Goal: Task Accomplishment & Management: Manage account settings

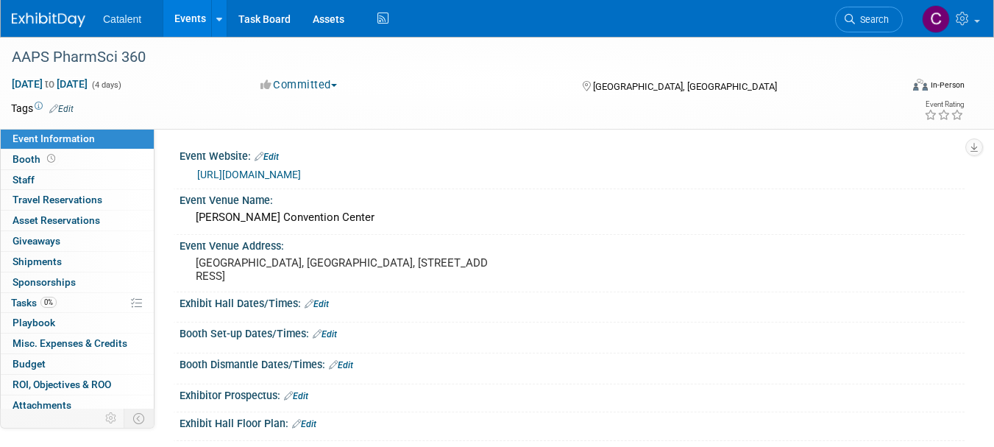
click at [69, 307] on link "0% Tasks 0%" at bounding box center [77, 303] width 153 height 20
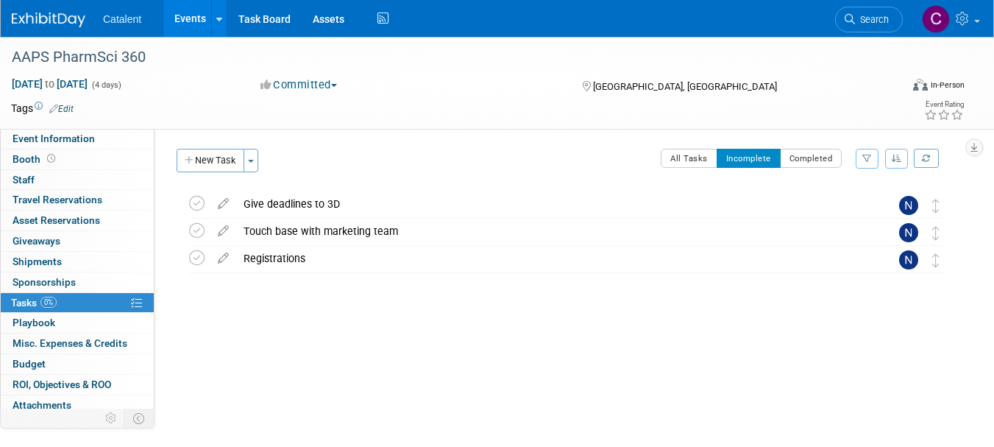
click at [206, 158] on button "New Task" at bounding box center [211, 161] width 68 height 24
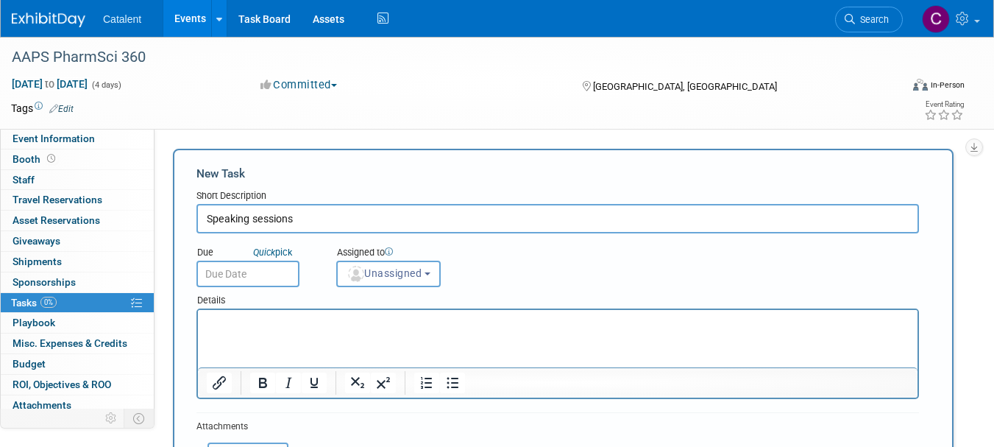
click at [227, 314] on html at bounding box center [558, 320] width 720 height 21
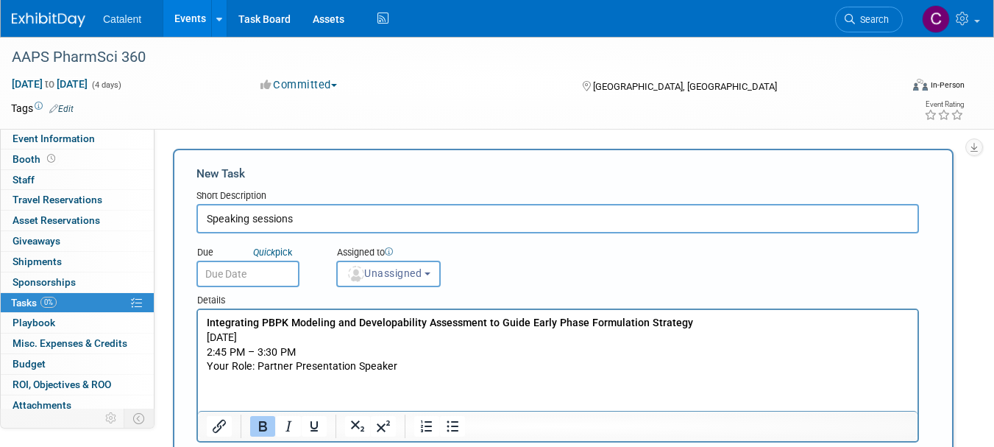
click at [315, 218] on input "Speaking sessions" at bounding box center [558, 218] width 723 height 29
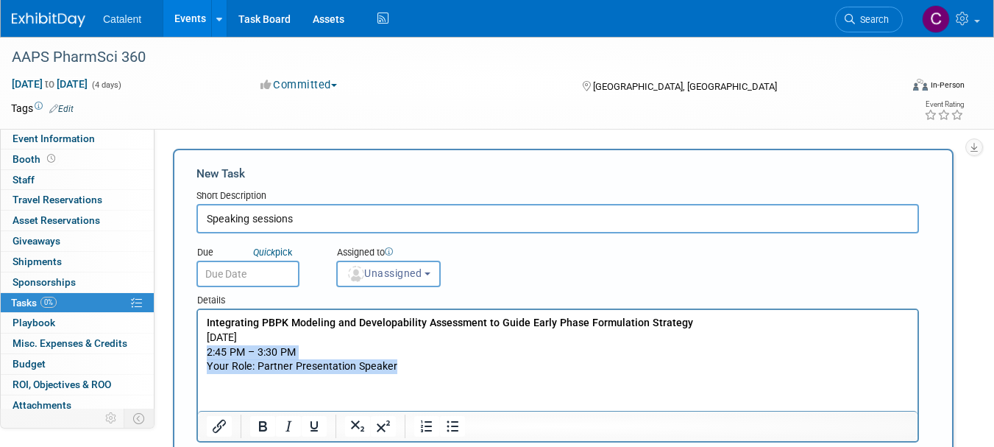
click at [408, 361] on p "Integrating PBPK Modeling and Developability Assessment to Guide Early Phase Fo…" at bounding box center [558, 345] width 703 height 58
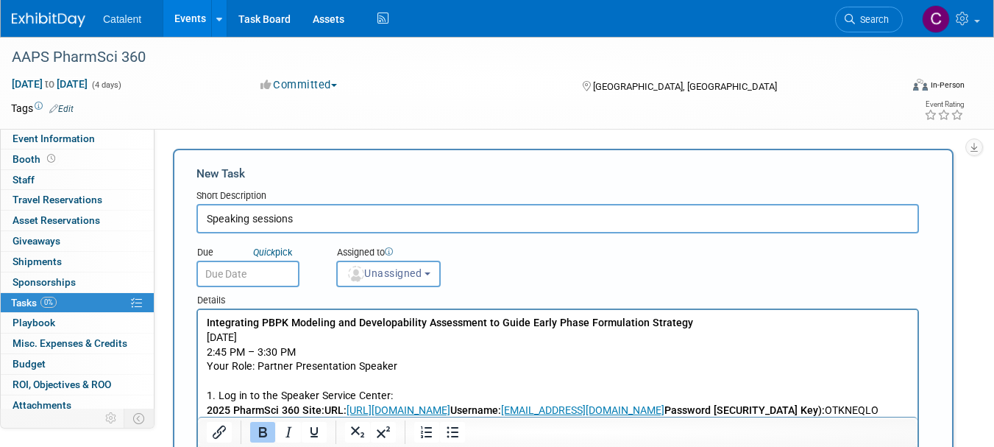
click at [430, 222] on input "Speaking sessions" at bounding box center [558, 218] width 723 height 29
type input "Speaking sessions -info to update on website"
click at [407, 278] on span "Unassigned" at bounding box center [384, 273] width 75 height 12
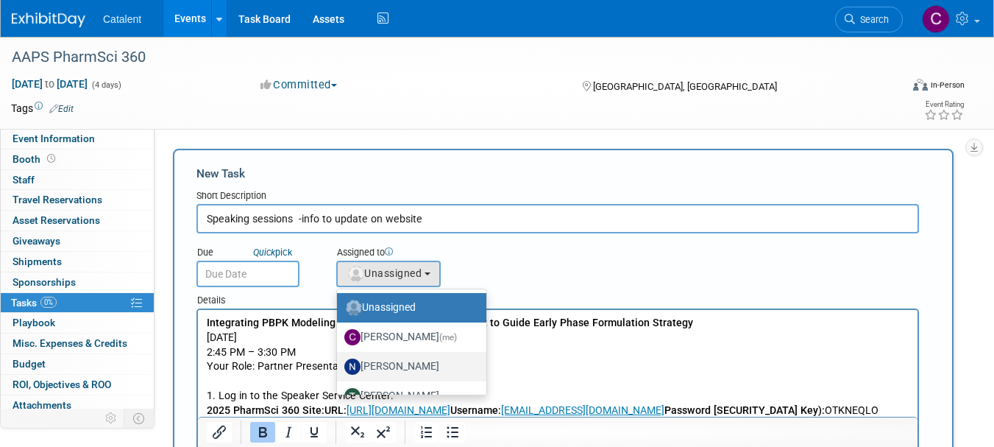
click at [413, 361] on label "[PERSON_NAME]" at bounding box center [407, 367] width 127 height 24
click at [339, 361] on input "[PERSON_NAME]" at bounding box center [335, 365] width 10 height 10
select select "02d4bfa8-3b27-41d6-9684-f5788393f352"
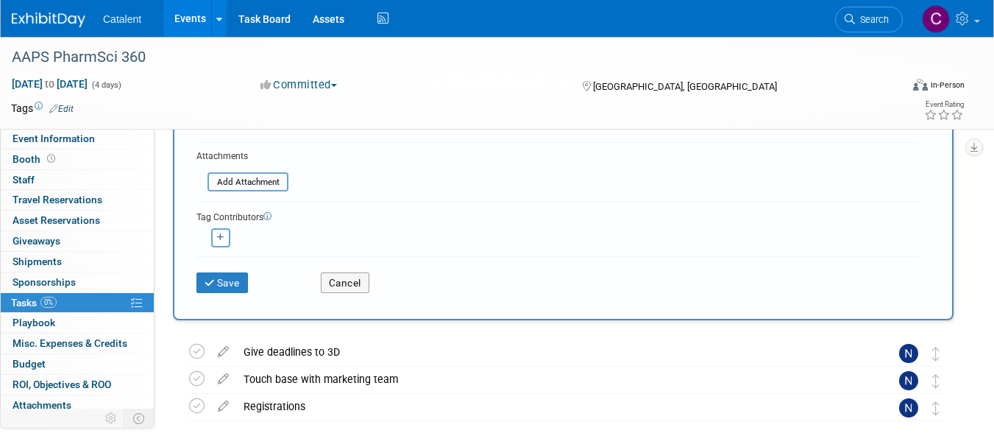
scroll to position [484, 0]
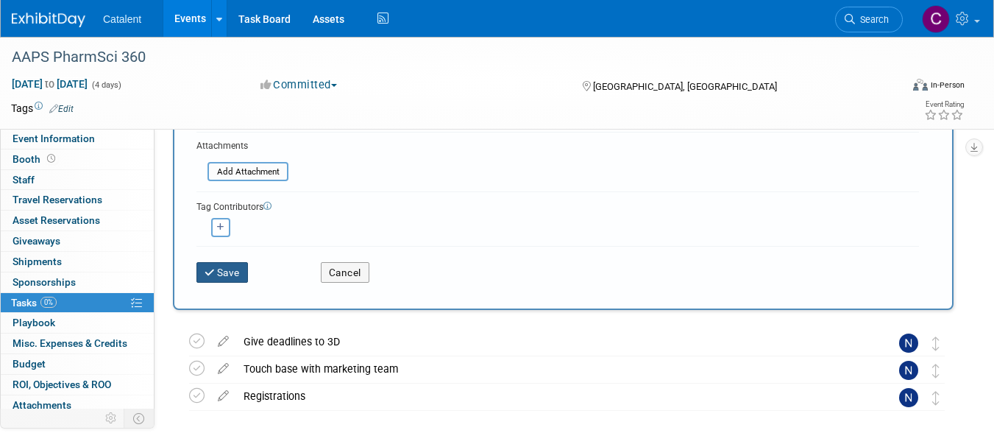
click at [230, 275] on button "Save" at bounding box center [223, 272] width 52 height 21
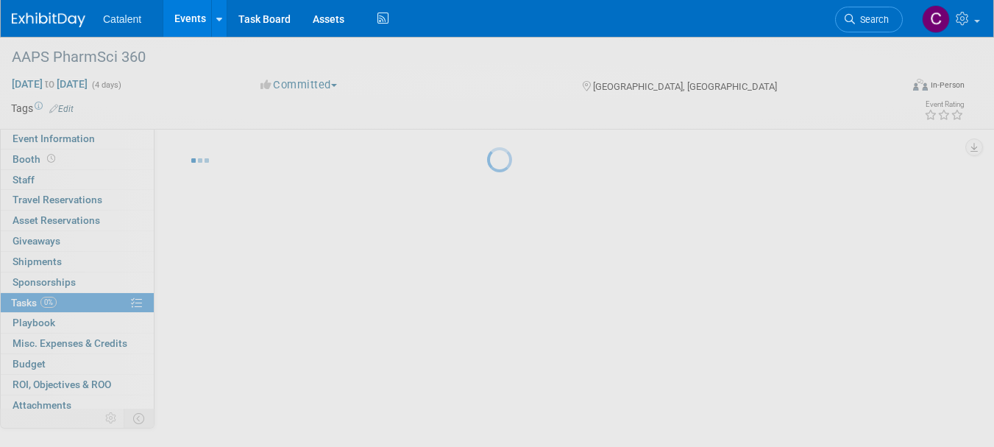
scroll to position [18, 0]
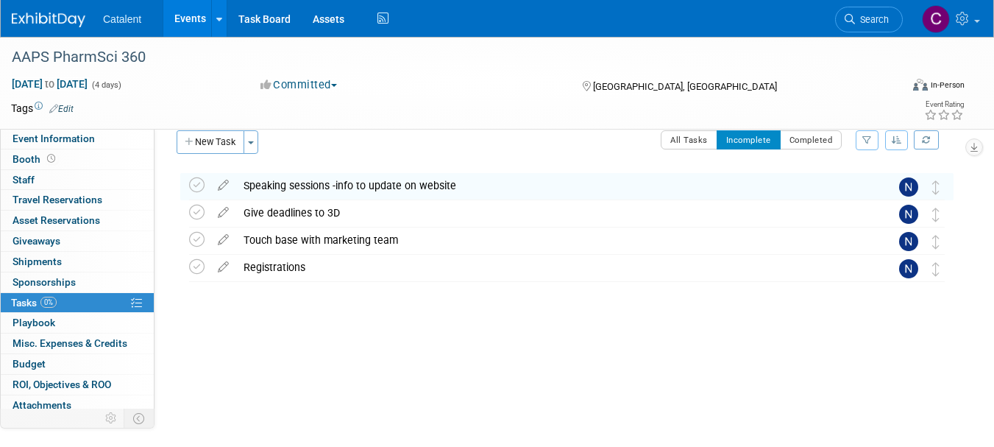
click at [264, 269] on div "Registrations" at bounding box center [553, 267] width 634 height 25
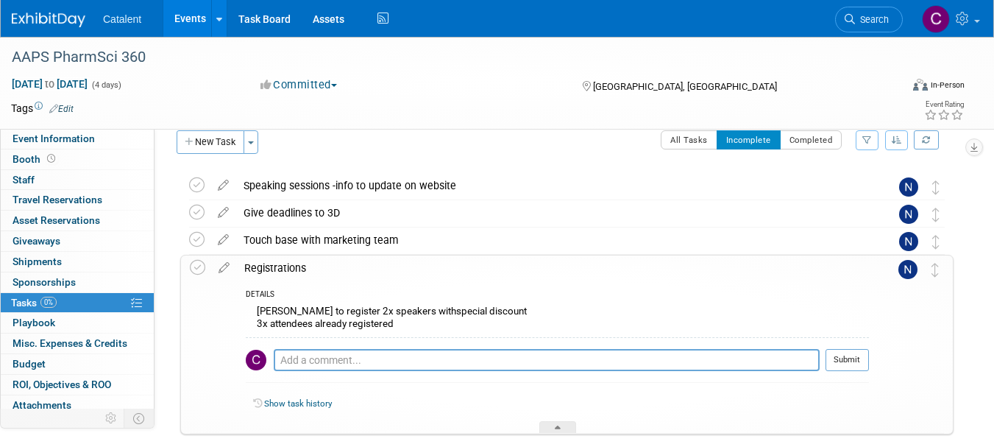
click at [222, 268] on icon at bounding box center [224, 264] width 26 height 18
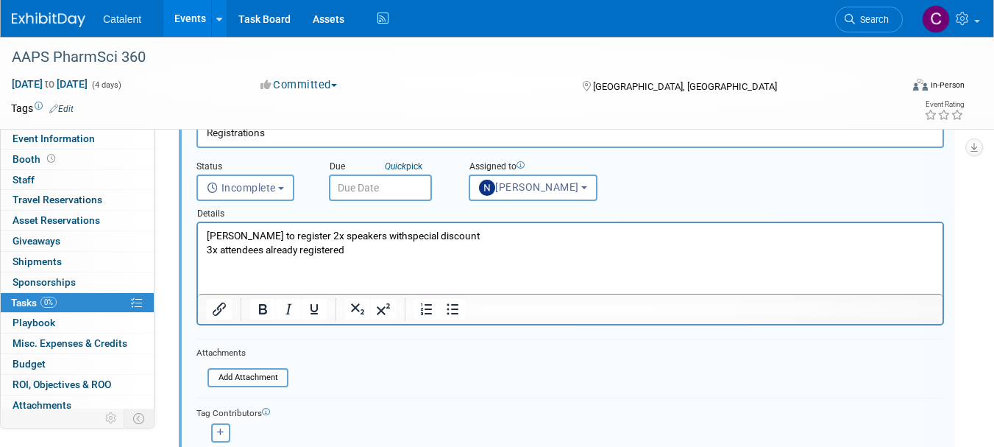
scroll to position [213, 0]
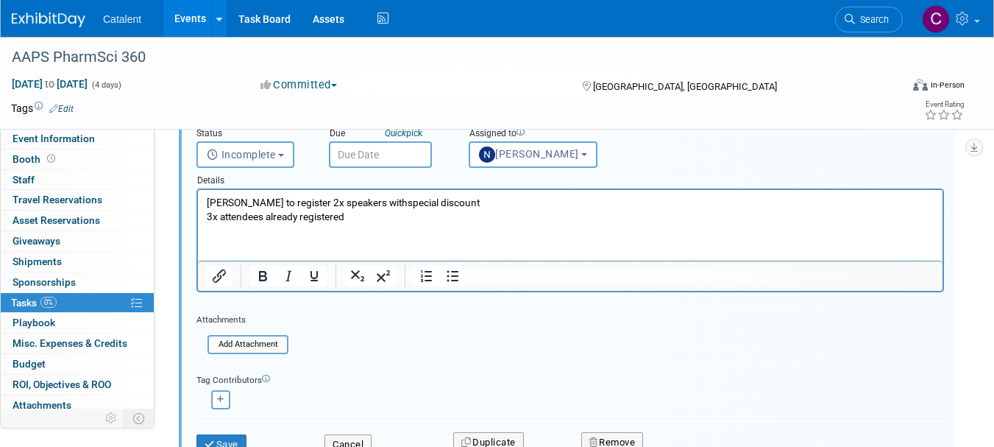
click at [381, 208] on p "[PERSON_NAME] to register 2x speakers withspecial discount 3x attendees already…" at bounding box center [571, 210] width 728 height 28
click at [367, 216] on p "[PERSON_NAME] to register 2x speakers withspecial discount 3x attendees already…" at bounding box center [571, 210] width 728 height 28
click at [360, 203] on p "[PERSON_NAME] to register 2x speakers withspecial discount 3x attendees already…" at bounding box center [571, 210] width 728 height 28
click at [352, 217] on p "[PERSON_NAME] to register 2x speakers with special discount 3x attendees alread…" at bounding box center [571, 210] width 728 height 28
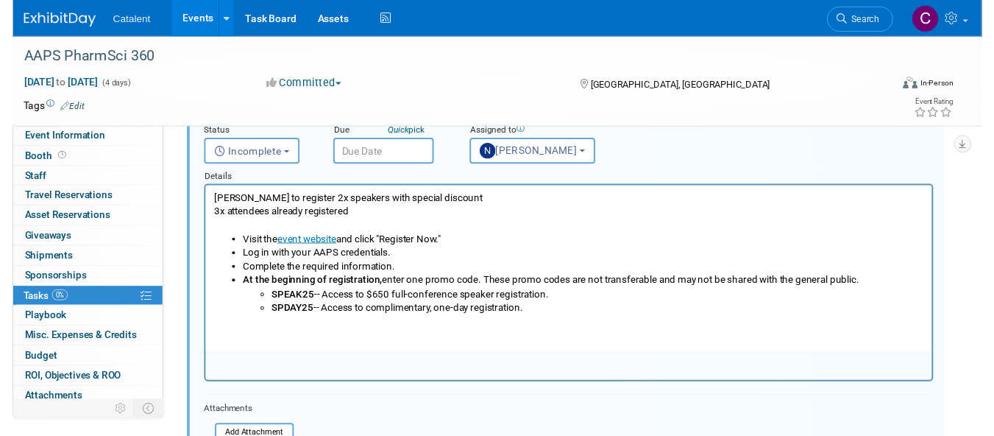
scroll to position [0, 0]
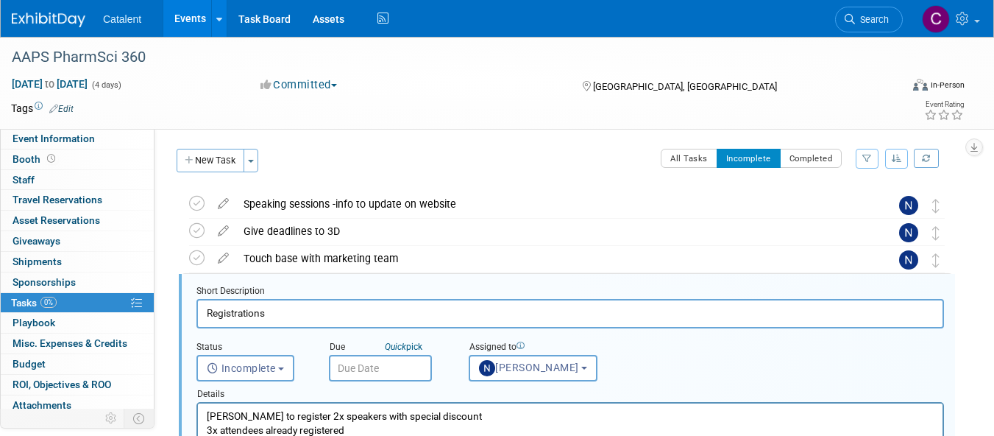
click at [411, 310] on input "Registrations" at bounding box center [571, 313] width 748 height 29
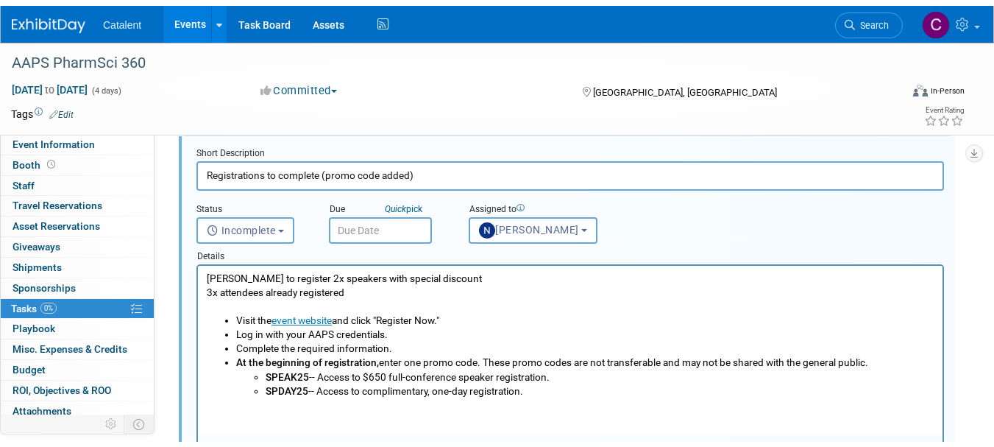
scroll to position [430, 0]
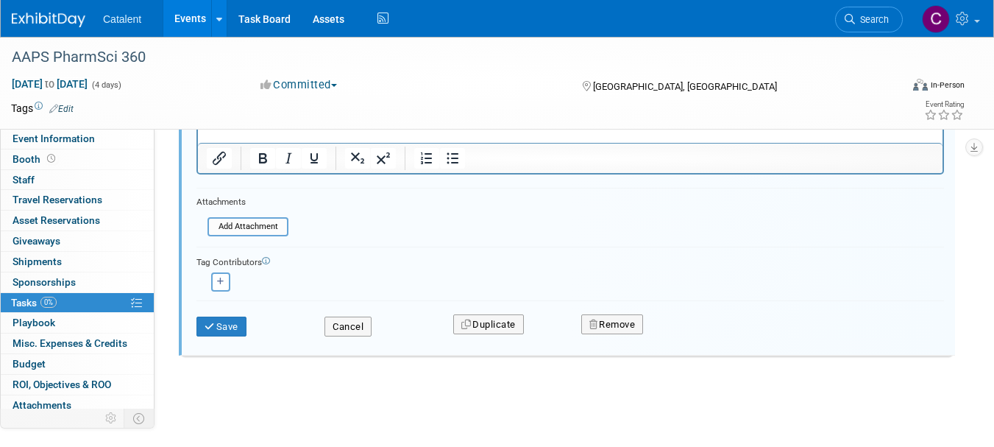
type input "Registrations to complete (promo code added)"
click at [211, 318] on button "Save" at bounding box center [222, 326] width 50 height 21
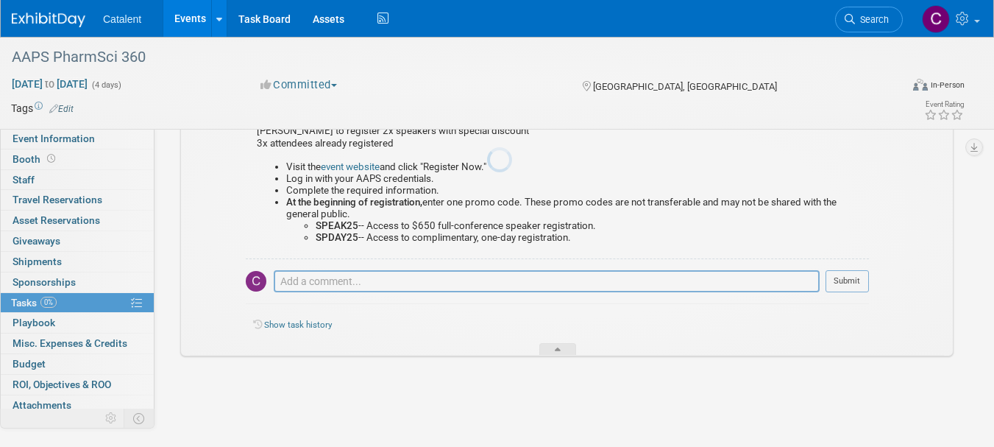
scroll to position [199, 0]
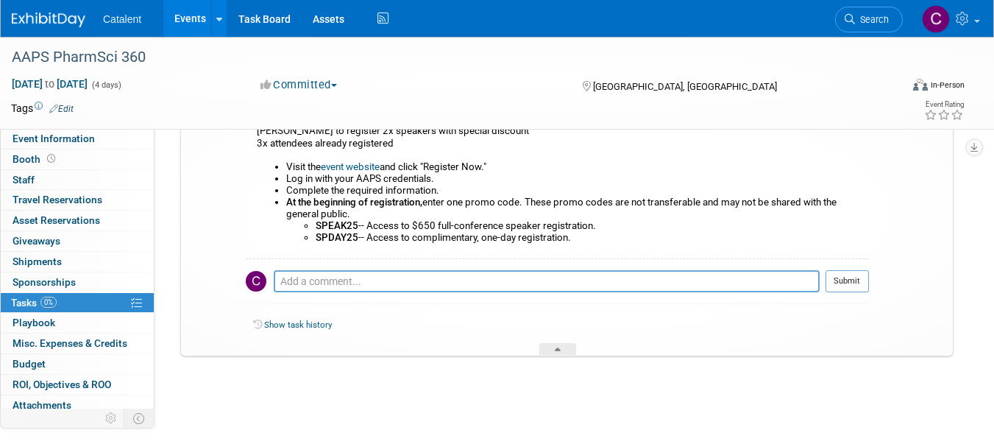
click at [60, 301] on link "0% Tasks 0%" at bounding box center [77, 303] width 153 height 20
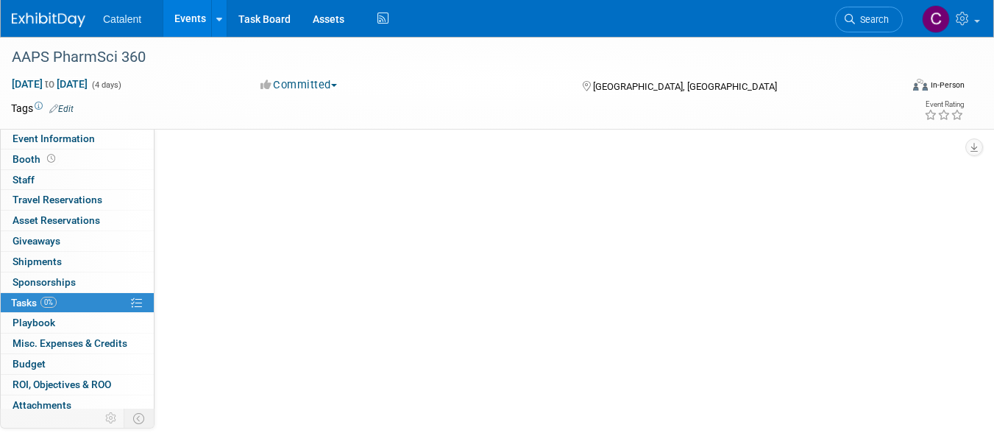
scroll to position [0, 0]
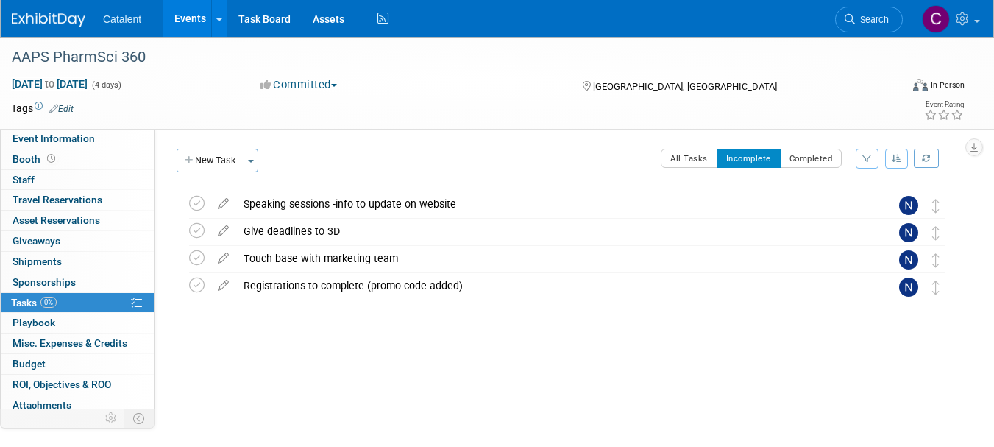
click at [364, 211] on div "Speaking sessions -info to update on website" at bounding box center [553, 203] width 634 height 25
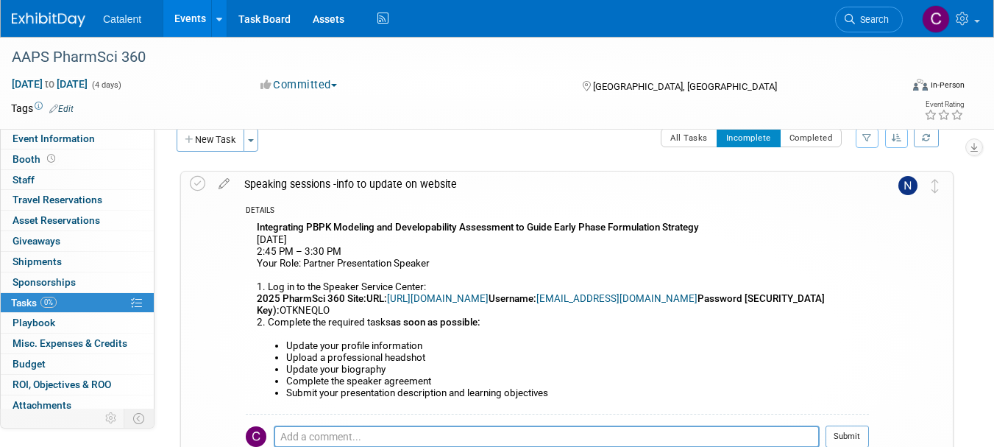
scroll to position [18, 0]
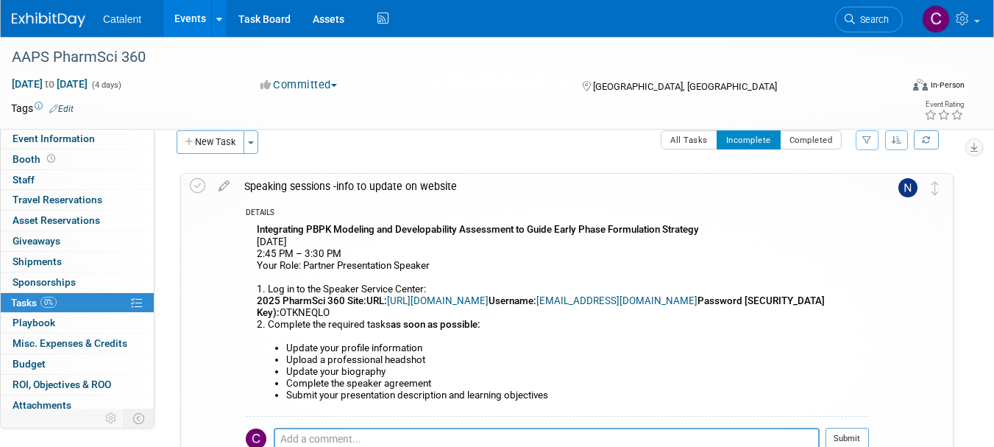
click at [225, 181] on icon at bounding box center [224, 183] width 26 height 18
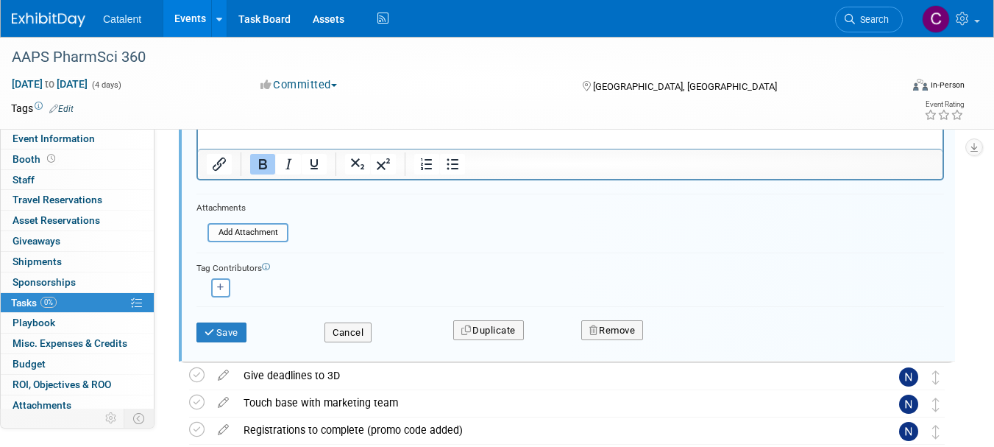
scroll to position [431, 0]
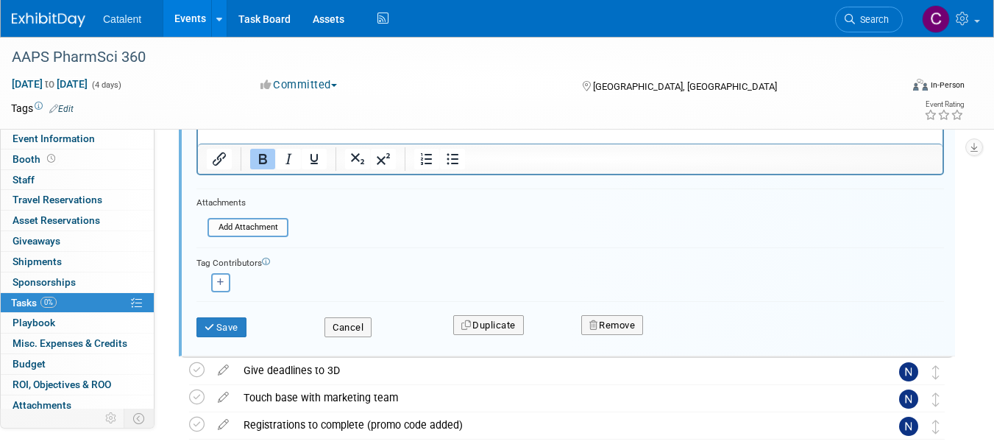
click at [255, 229] on input "file" at bounding box center [212, 227] width 150 height 16
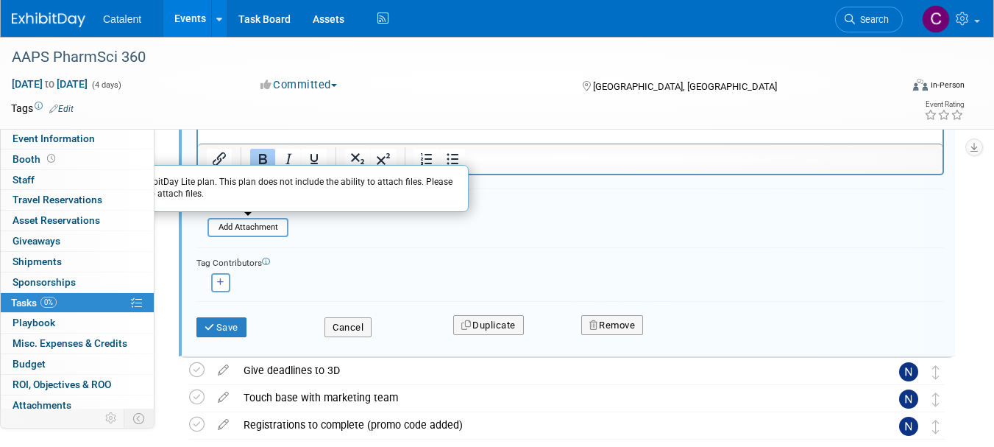
click at [422, 245] on form "Short Description Speaking sessions -info to update on website Status <i class=…" at bounding box center [570, 62] width 770 height 580
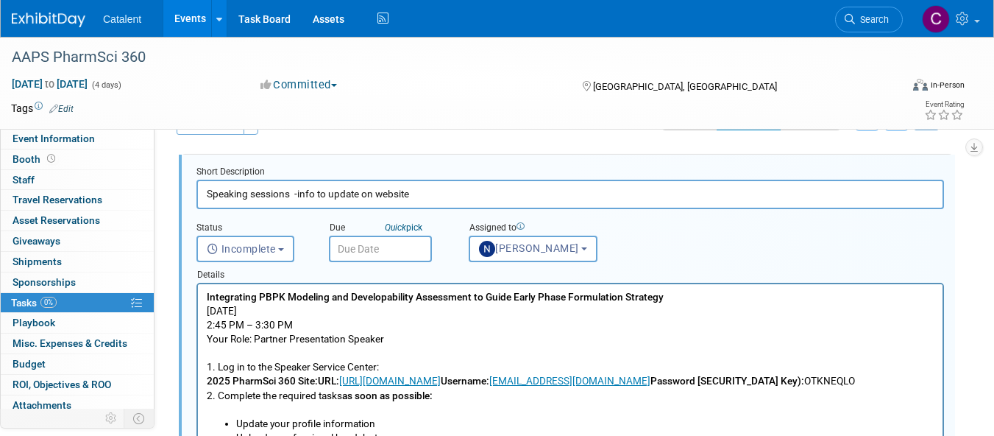
scroll to position [0, 0]
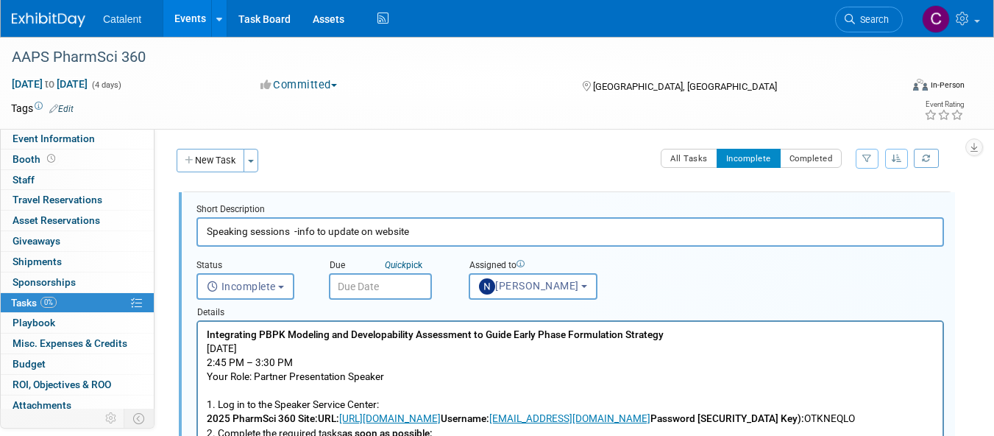
click at [433, 230] on input "Speaking sessions -info to update on website" at bounding box center [571, 231] width 748 height 29
paste input "[PERSON_NAME]"
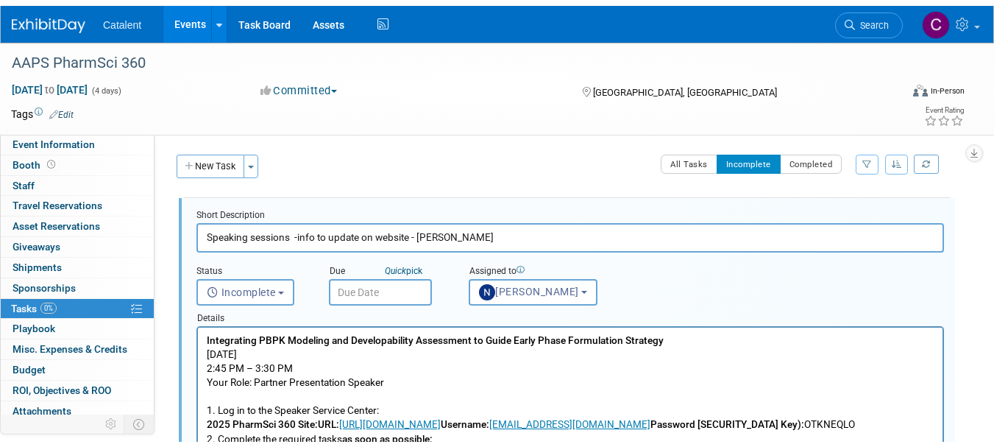
scroll to position [514, 0]
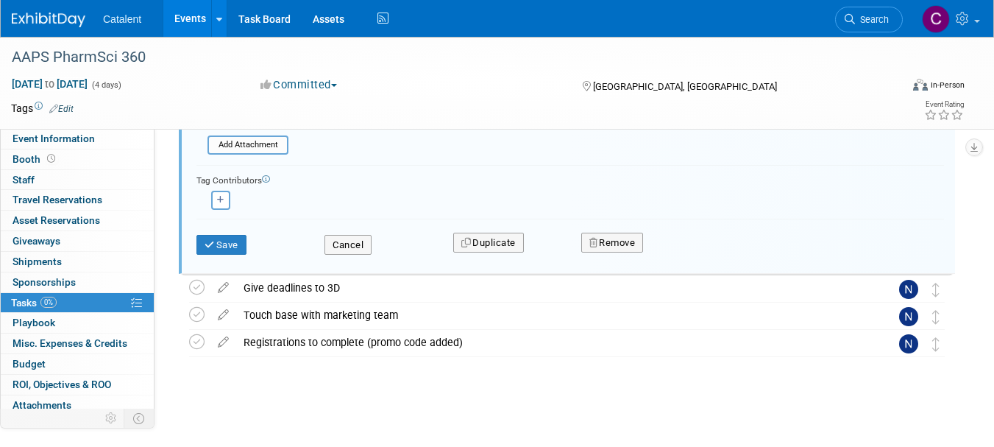
type input "Speaking sessions -info to update on website - [PERSON_NAME]"
click at [227, 241] on button "Save" at bounding box center [222, 245] width 50 height 21
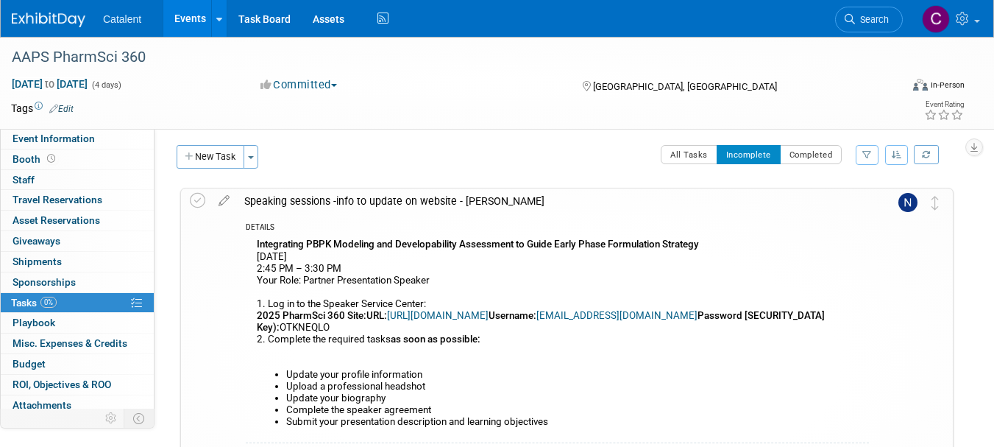
scroll to position [2, 0]
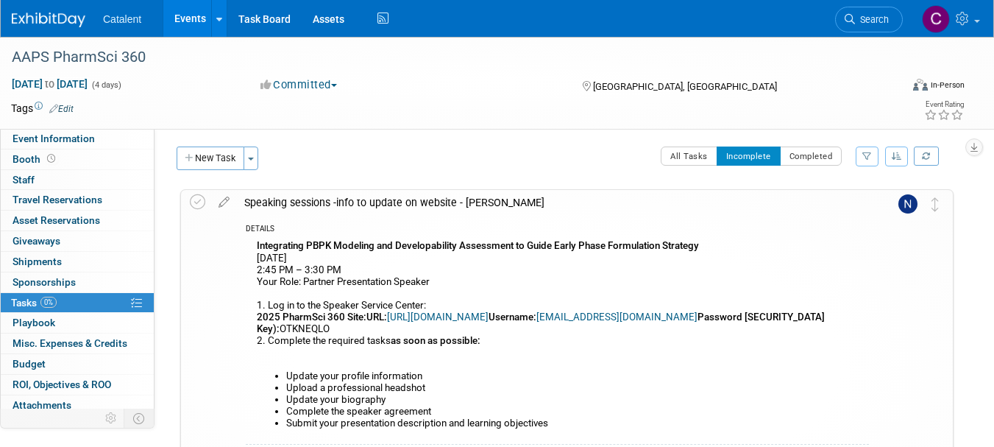
click at [222, 160] on button "New Task" at bounding box center [211, 158] width 68 height 24
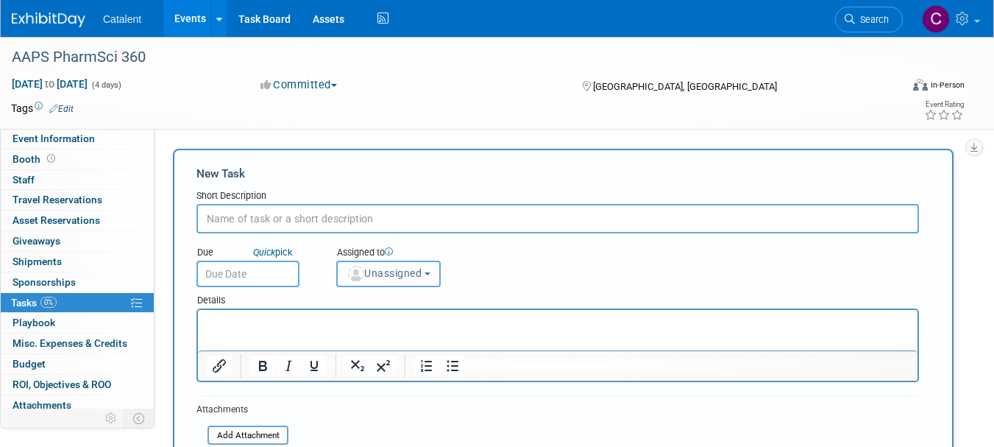
scroll to position [0, 0]
click at [59, 303] on link "0% Tasks 0%" at bounding box center [77, 303] width 153 height 20
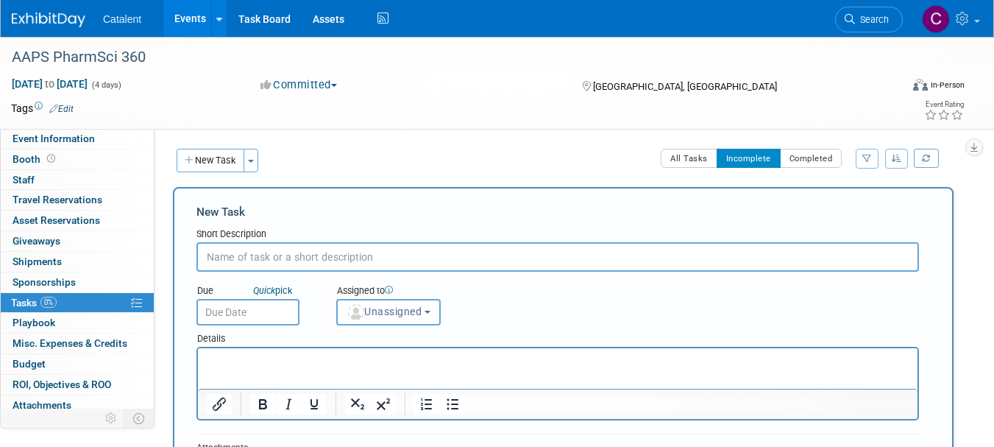
click at [63, 302] on link "0% Tasks 0%" at bounding box center [77, 303] width 153 height 20
click at [47, 282] on span "Sponsorships 0" at bounding box center [44, 282] width 63 height 12
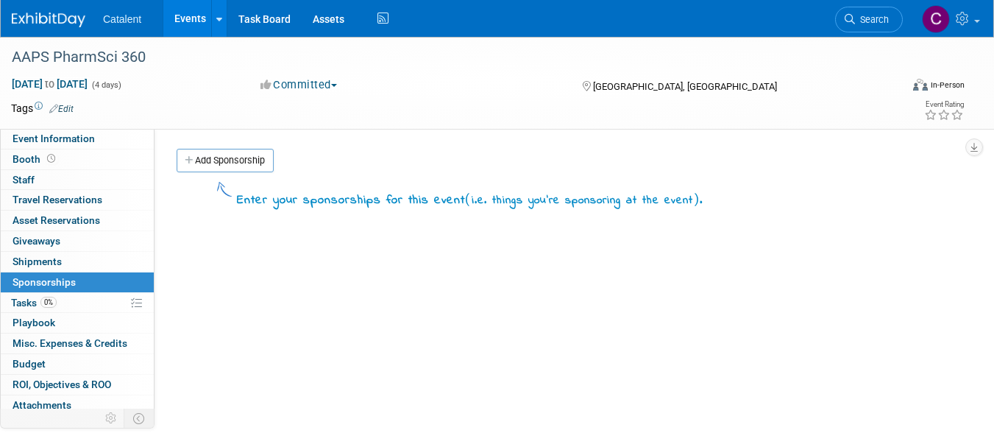
click at [43, 305] on span "0%" at bounding box center [48, 302] width 16 height 11
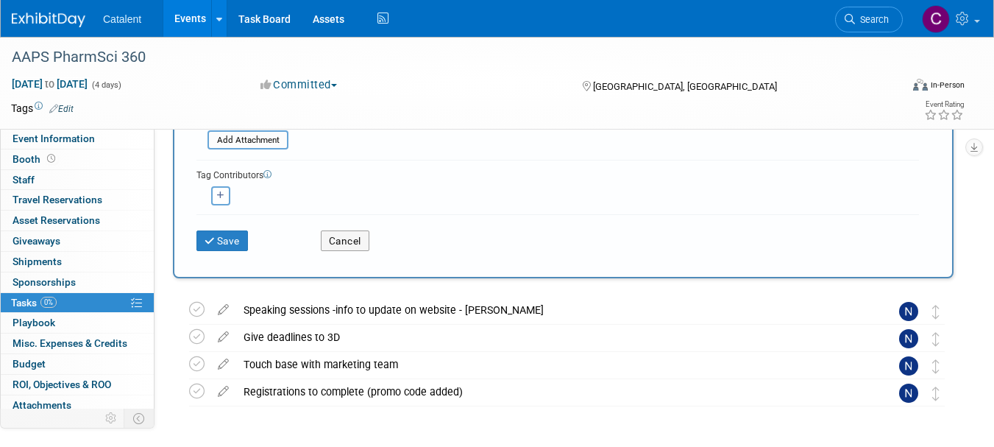
scroll to position [335, 0]
click at [534, 308] on div "Speaking sessions -info to update on website - [PERSON_NAME]" at bounding box center [553, 308] width 634 height 25
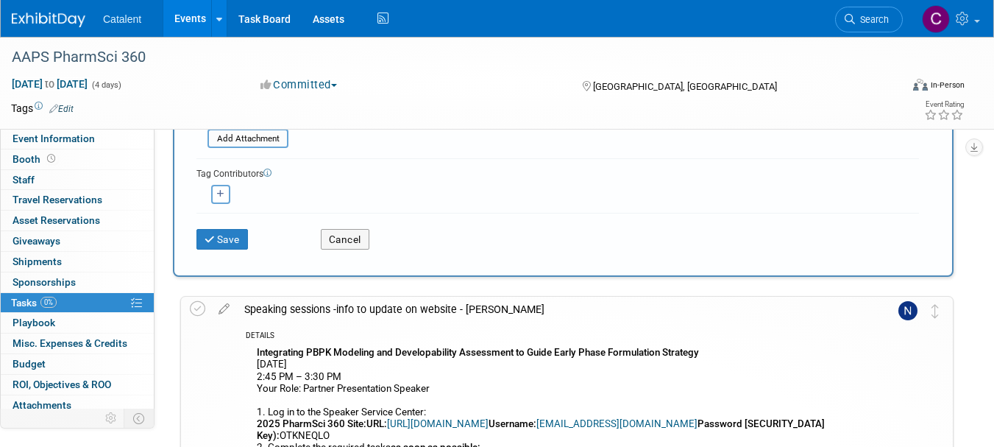
click at [534, 308] on div "Speaking sessions -info to update on website - [PERSON_NAME]" at bounding box center [553, 309] width 632 height 25
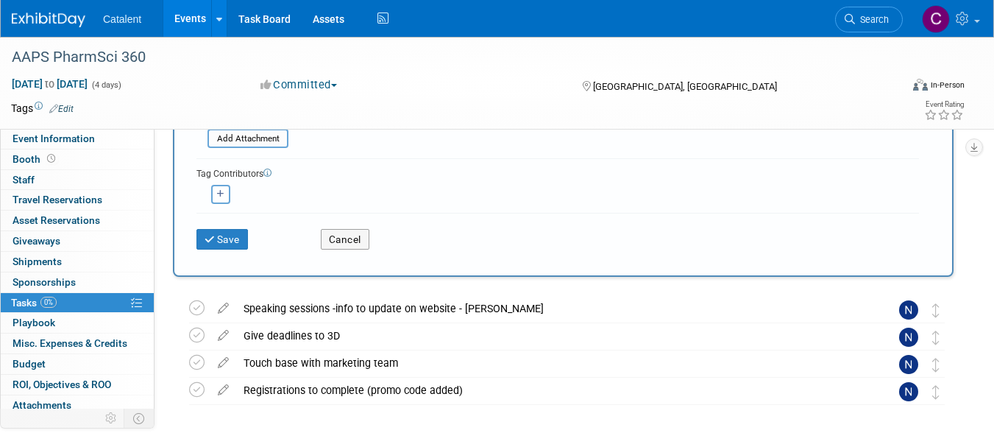
click at [534, 308] on div "Speaking sessions -info to update on website - [PERSON_NAME]" at bounding box center [553, 308] width 634 height 25
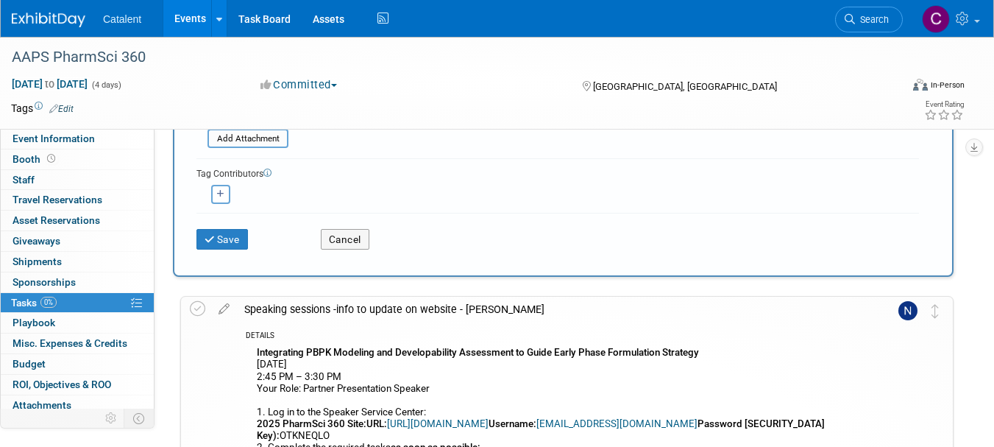
copy div "Speaking sessions -info to update on website - [PERSON_NAME]"
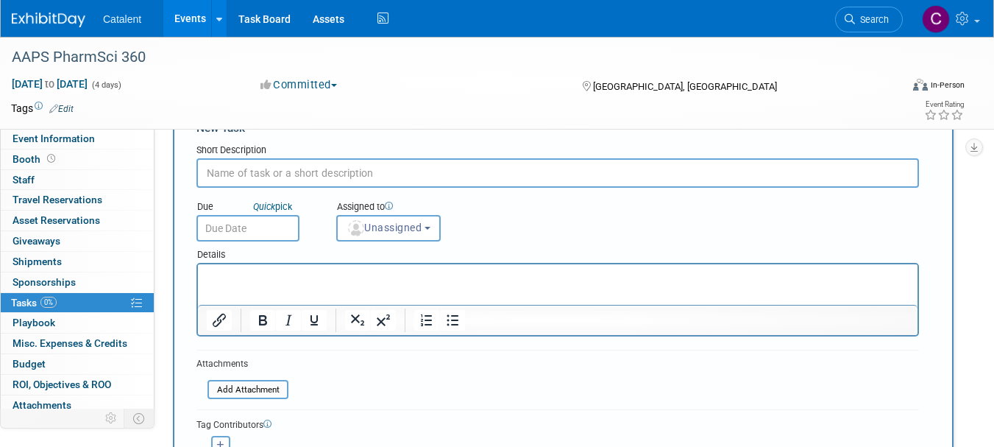
scroll to position [0, 0]
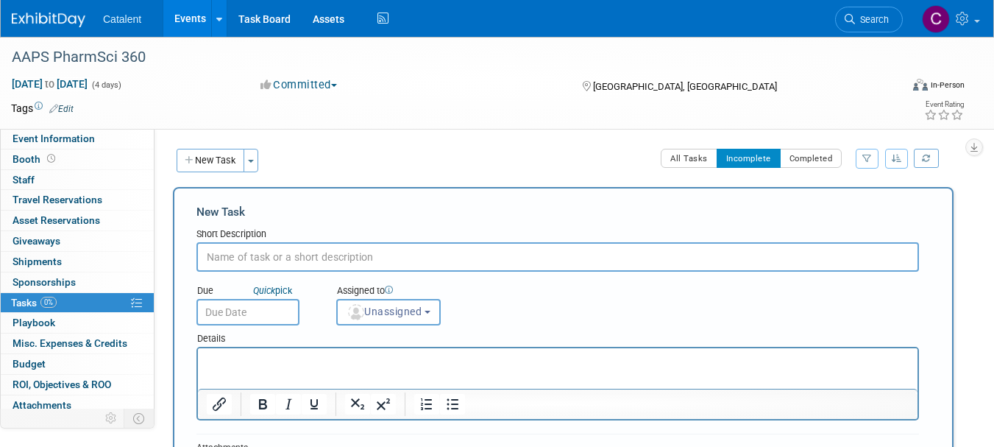
click at [356, 252] on input "text" at bounding box center [558, 256] width 723 height 29
paste input "Speaking sessions -info to update on website - [PERSON_NAME]"
drag, startPoint x: 426, startPoint y: 255, endPoint x: 586, endPoint y: 249, distance: 159.8
click at [586, 249] on input "Speaking sessions -info to update on website - [PERSON_NAME]" at bounding box center [558, 256] width 723 height 29
paste input "[PERSON_NAME] (Karu) Sukuru"
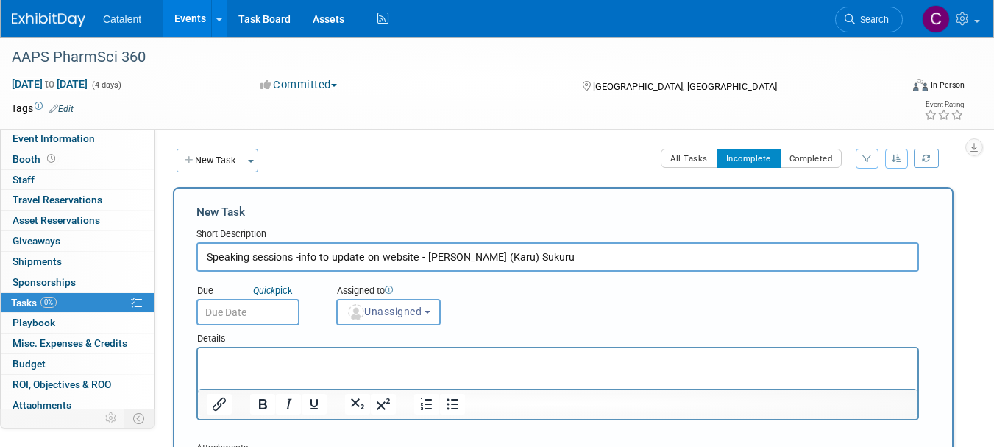
type input "Speaking sessions -info to update on website - [PERSON_NAME] (Karu) Sukuru"
click at [302, 361] on p "Rich Text Area. Press ALT-0 for help." at bounding box center [558, 361] width 703 height 15
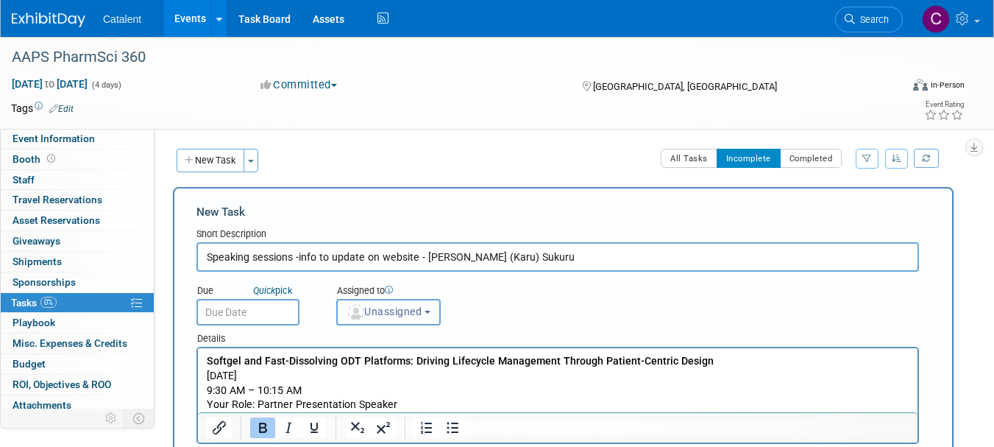
click at [416, 314] on span "Unassigned" at bounding box center [384, 311] width 75 height 12
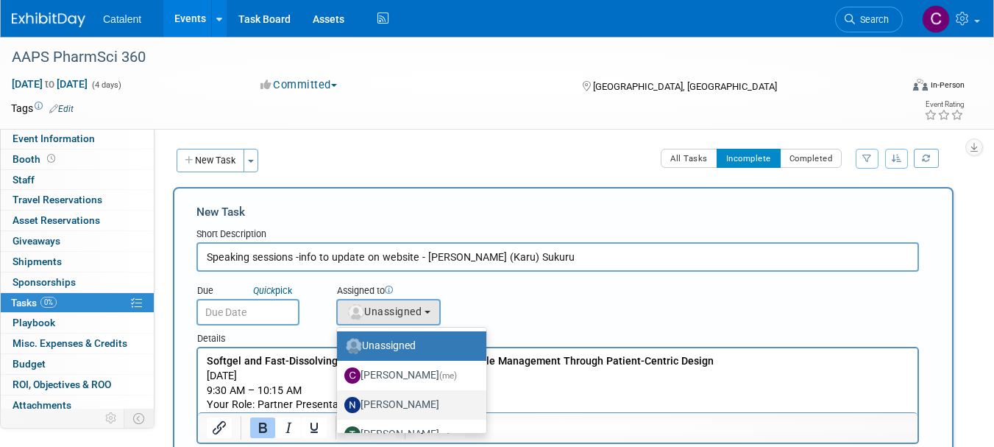
click at [421, 405] on label "[PERSON_NAME]" at bounding box center [407, 405] width 127 height 24
click at [339, 405] on input "[PERSON_NAME]" at bounding box center [335, 403] width 10 height 10
select select "02d4bfa8-3b27-41d6-9684-f5788393f352"
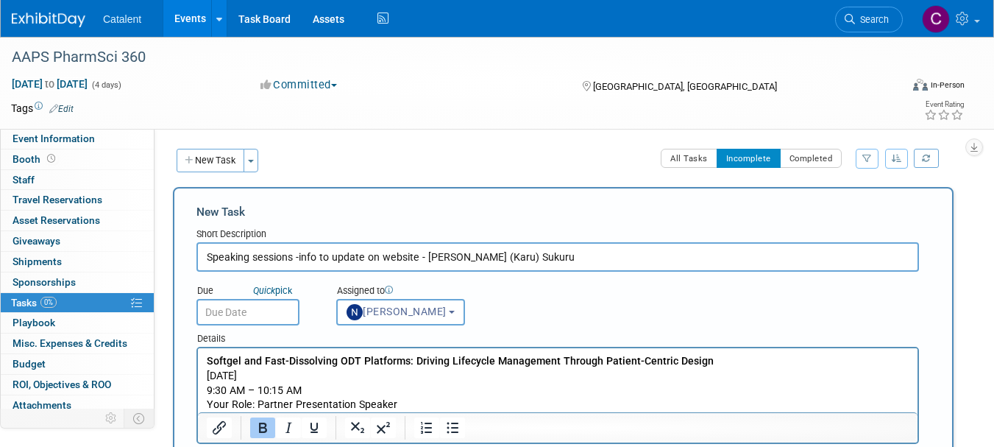
click at [430, 403] on p "Softgel and Fast-Dissolving ODT Platforms: Driving Lifecycle Management Through…" at bounding box center [558, 383] width 703 height 58
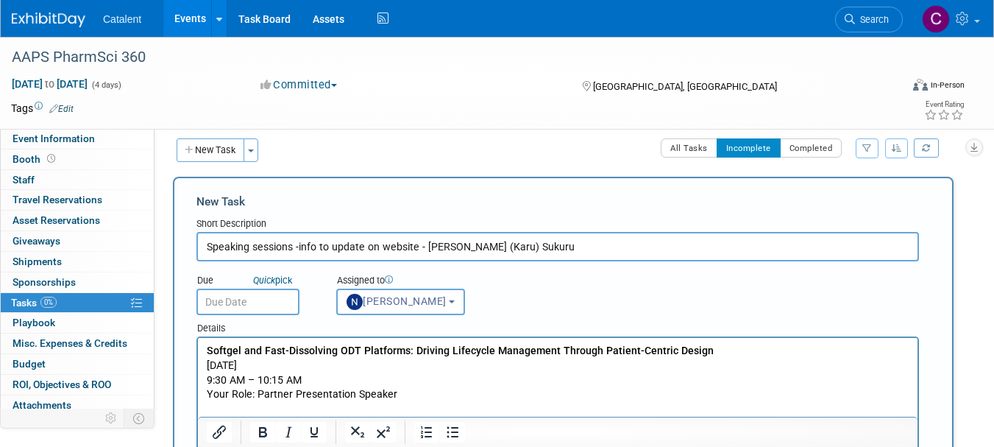
scroll to position [25, 0]
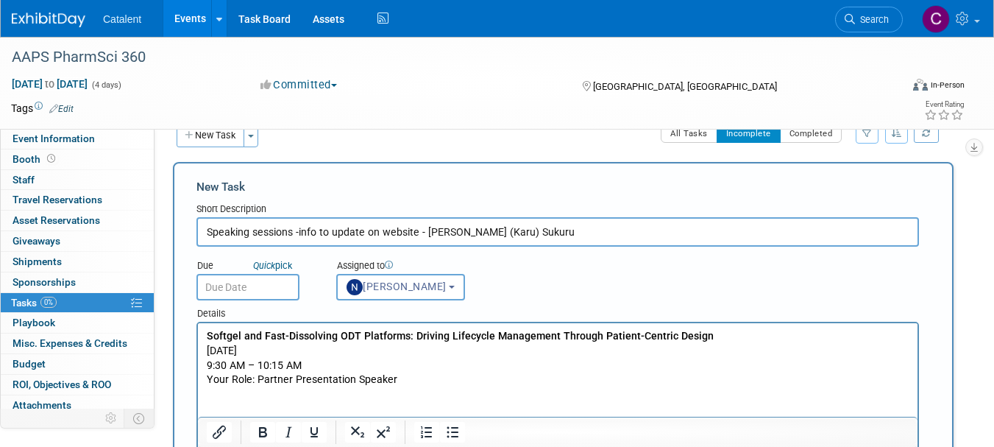
click at [219, 398] on p "Rich Text Area. Press ALT-0 for help." at bounding box center [558, 394] width 703 height 15
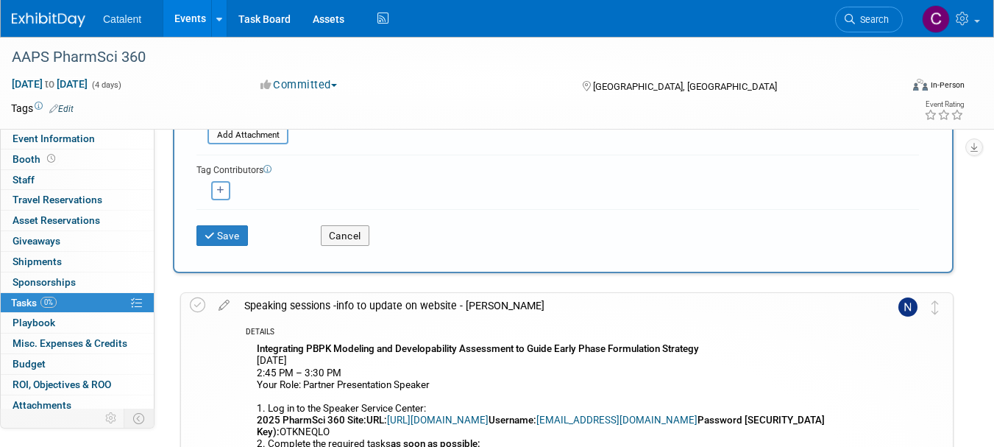
scroll to position [557, 0]
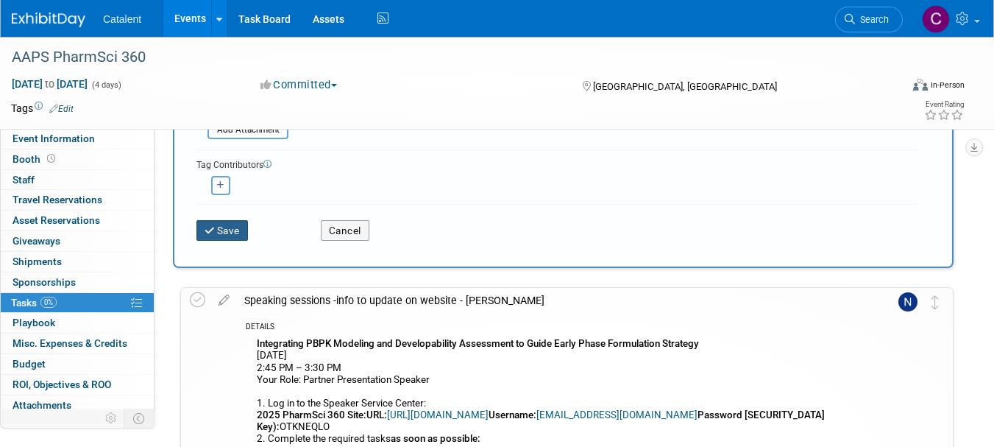
click at [232, 236] on button "Save" at bounding box center [223, 230] width 52 height 21
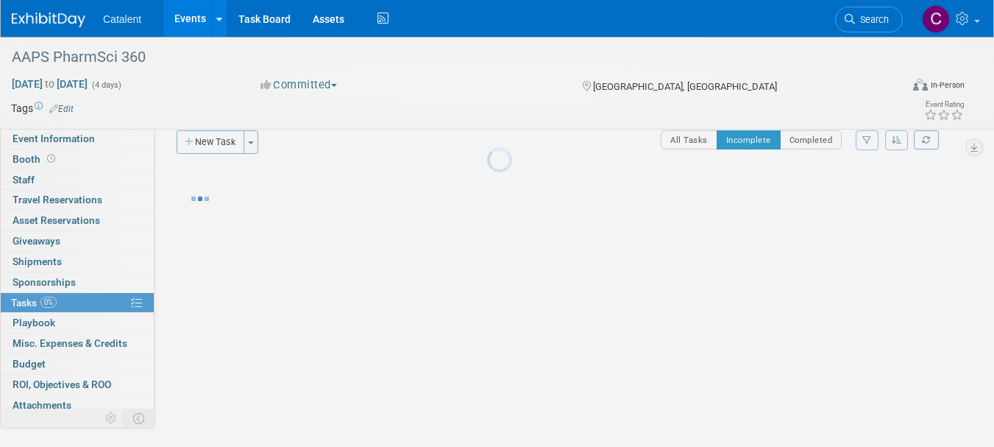
scroll to position [18, 0]
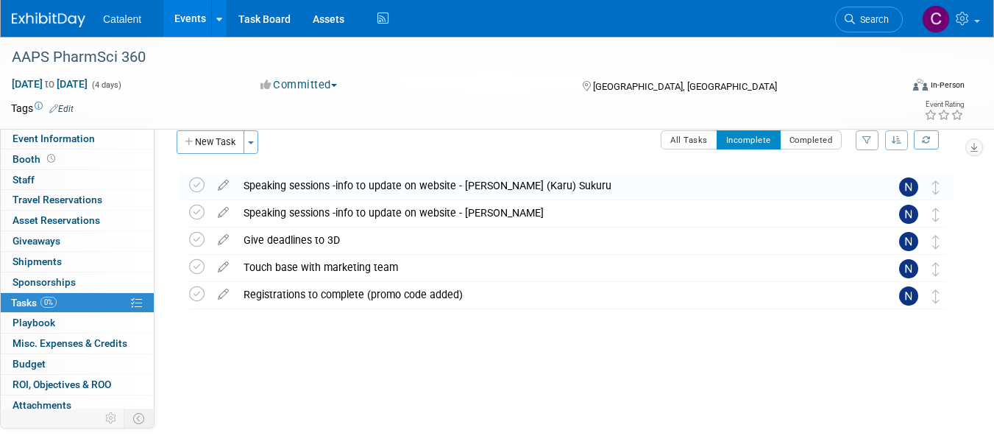
click at [380, 185] on div "Speaking sessions -info to update on website - [PERSON_NAME] (Karu) Sukuru" at bounding box center [553, 185] width 634 height 25
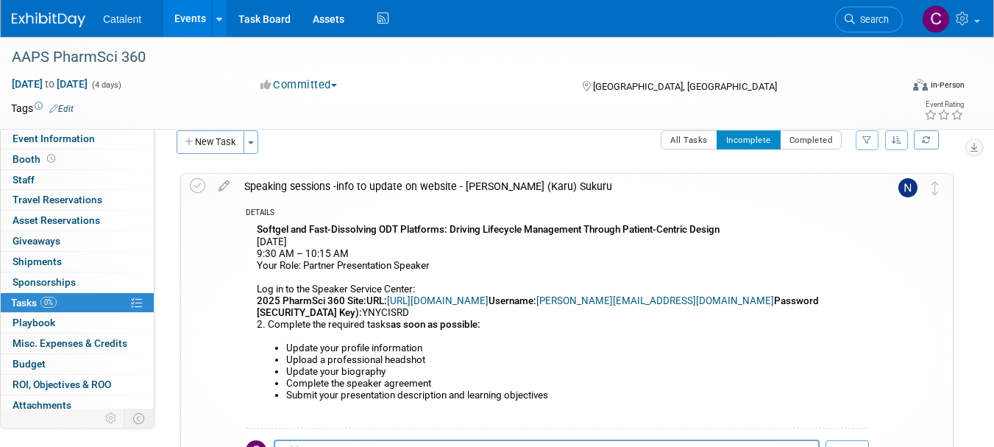
click at [375, 186] on div "Speaking sessions -info to update on website - [PERSON_NAME] (Karu) Sukuru" at bounding box center [553, 186] width 632 height 25
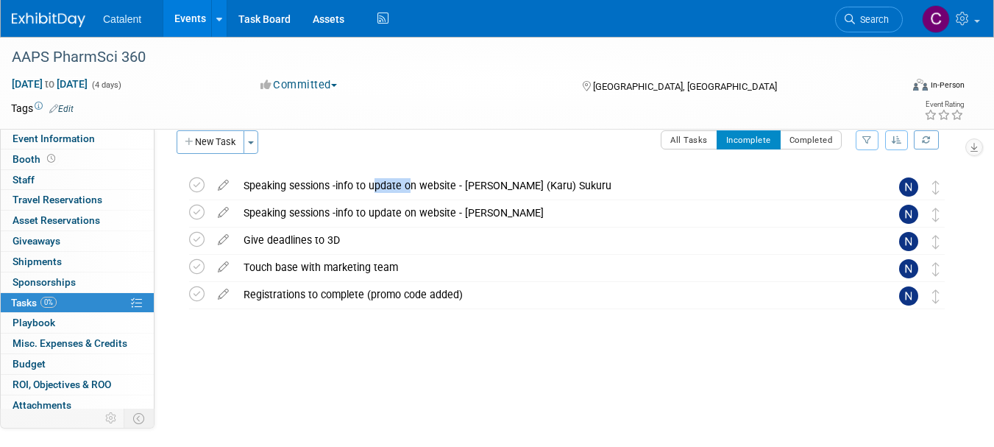
click at [375, 186] on div "Speaking sessions -info to update on website - [PERSON_NAME] (Karu) Sukuru" at bounding box center [553, 185] width 634 height 25
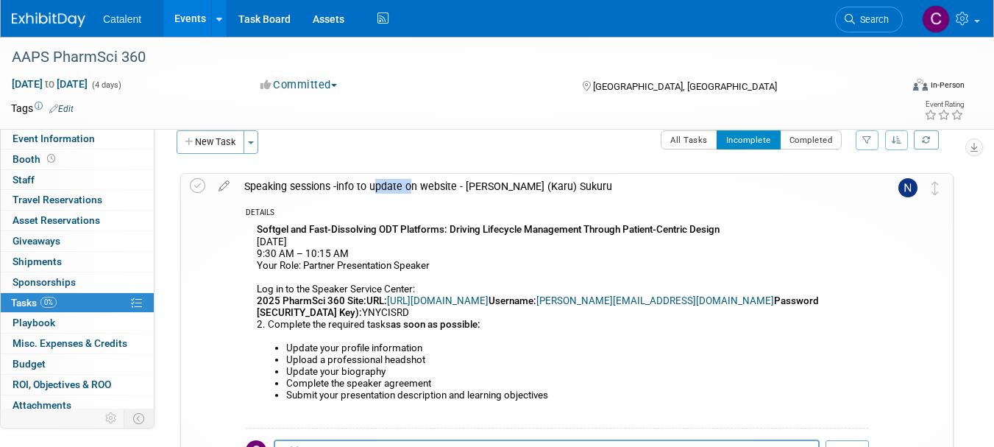
drag, startPoint x: 598, startPoint y: 185, endPoint x: 246, endPoint y: 190, distance: 351.8
click at [246, 190] on div "Speaking sessions -info to update on website - [PERSON_NAME] (Karu) Sukuru" at bounding box center [553, 186] width 632 height 25
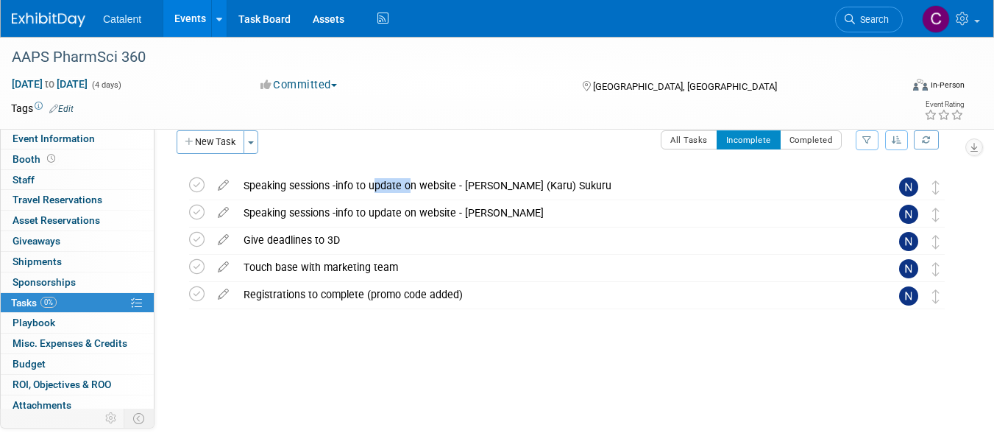
copy div "Speaking sessions -info to update on website - [PERSON_NAME] (Karu) Sukuru"
click at [208, 141] on button "New Task" at bounding box center [211, 142] width 68 height 24
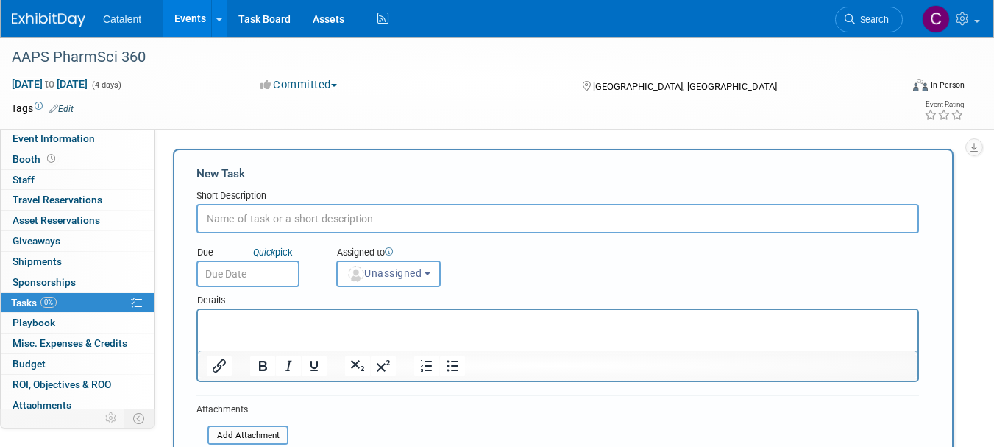
scroll to position [0, 0]
paste input "Speaking sessions -info to update on website - [PERSON_NAME] (Karu) Sukuru"
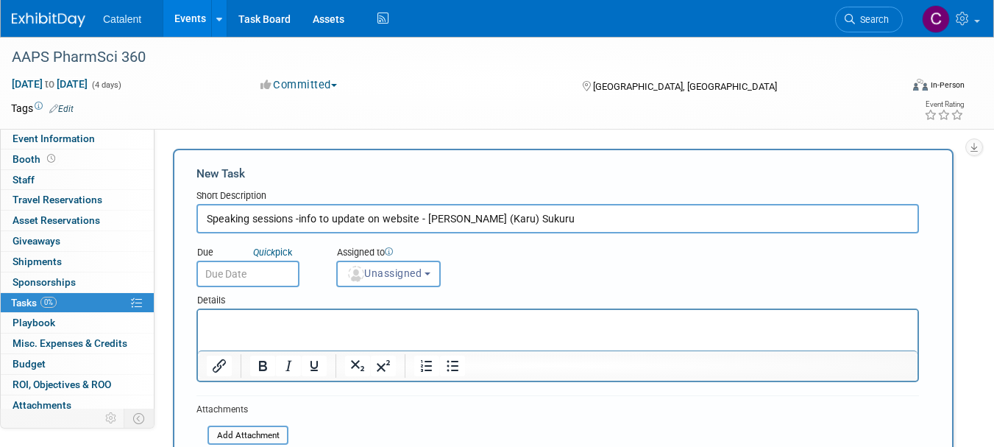
drag, startPoint x: 425, startPoint y: 218, endPoint x: 589, endPoint y: 208, distance: 163.7
click at [589, 208] on input "Speaking sessions -info to update on website - [PERSON_NAME] (Karu) Sukuru" at bounding box center [558, 218] width 723 height 29
paste input "[PERSON_NAME]"
type input "Speaking sessions -info to update on website - [PERSON_NAME]"
click at [367, 316] on p "Rich Text Area. Press ALT-0 for help." at bounding box center [558, 323] width 703 height 15
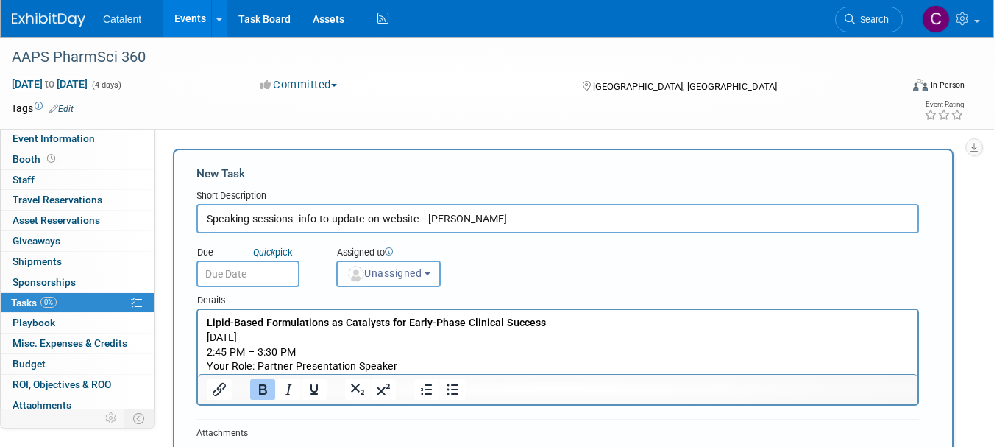
click at [413, 278] on span "Unassigned" at bounding box center [384, 273] width 75 height 12
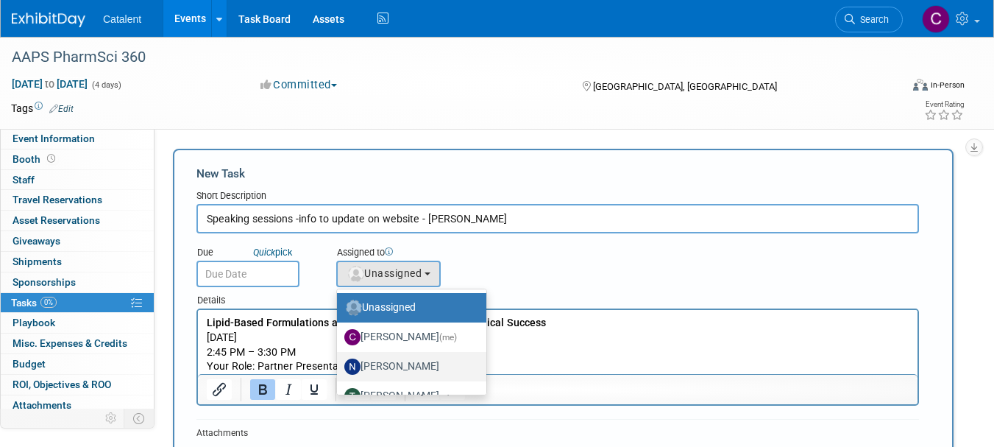
click at [419, 362] on label "[PERSON_NAME]" at bounding box center [407, 367] width 127 height 24
click at [339, 362] on input "[PERSON_NAME]" at bounding box center [335, 365] width 10 height 10
select select "02d4bfa8-3b27-41d6-9684-f5788393f352"
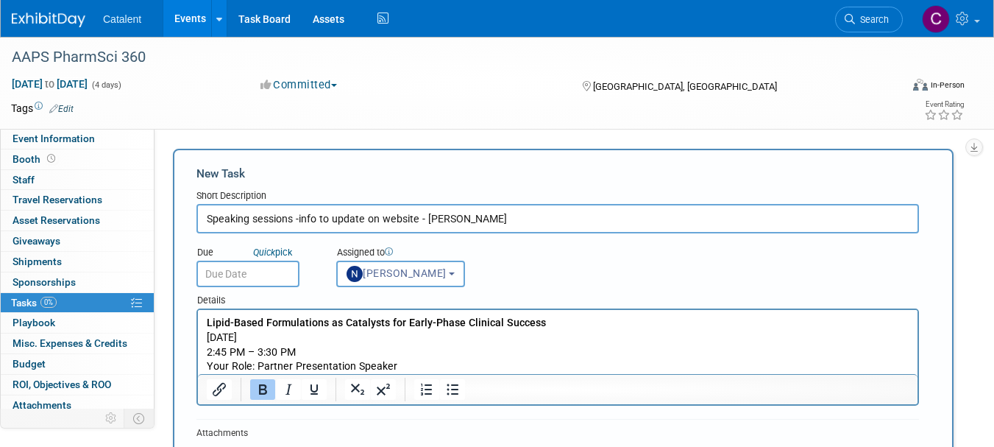
click at [419, 365] on p "Lipid-Based Formulations as Catalysts for Early-Phase Clinical Success [DATE] 2…" at bounding box center [558, 345] width 703 height 58
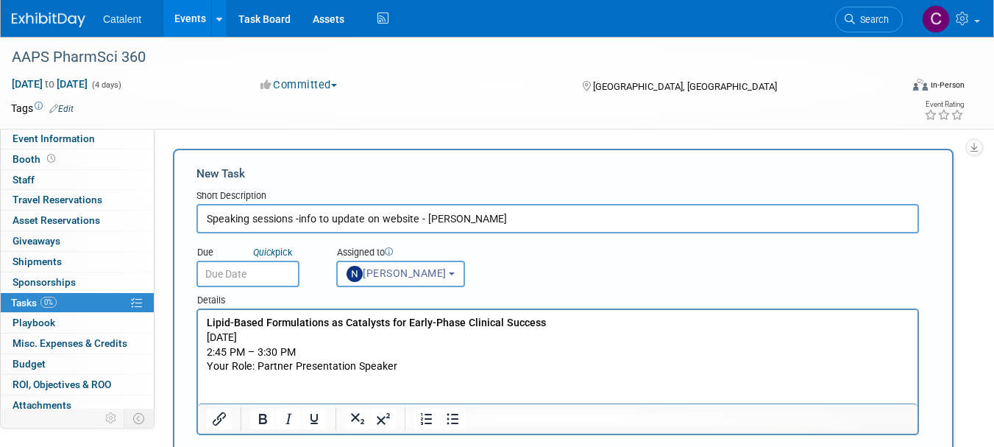
click at [213, 390] on p "Rich Text Area. Press ALT-0 for help." at bounding box center [558, 396] width 703 height 15
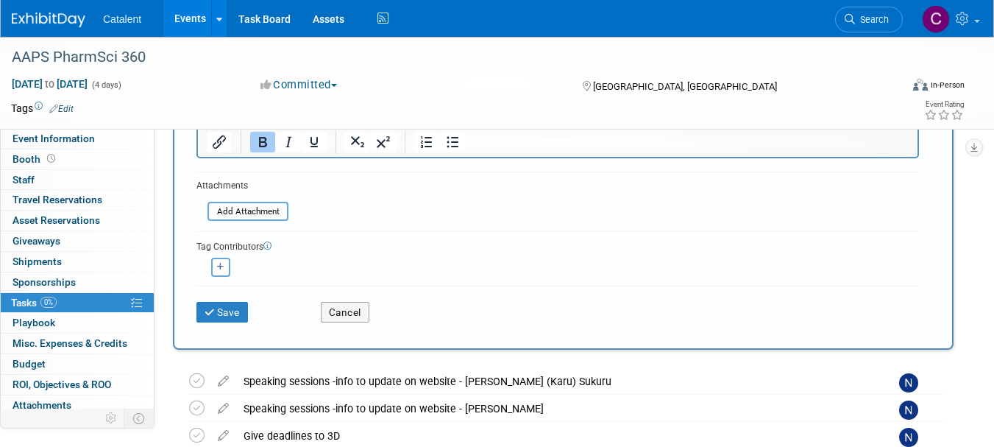
scroll to position [314, 0]
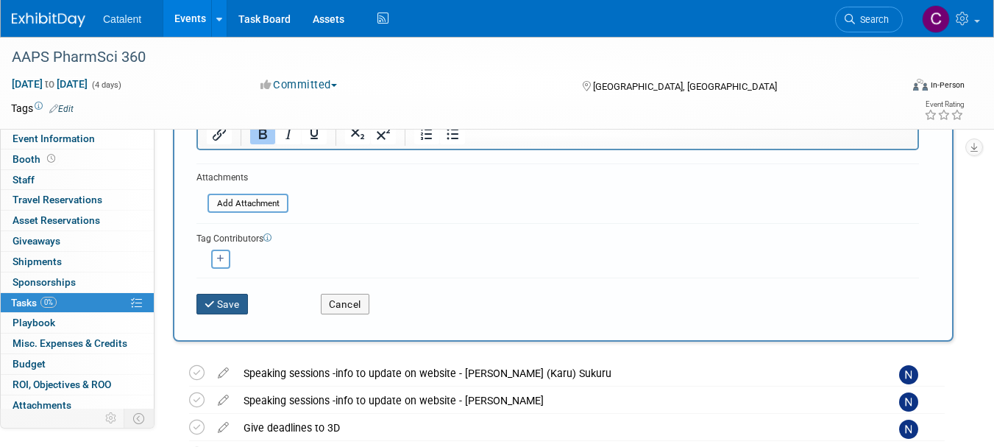
click at [222, 300] on button "Save" at bounding box center [223, 304] width 52 height 21
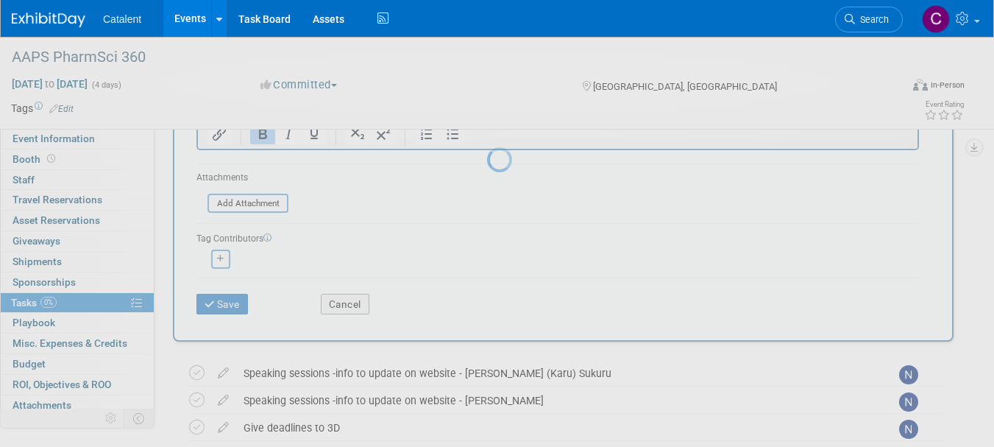
scroll to position [18, 0]
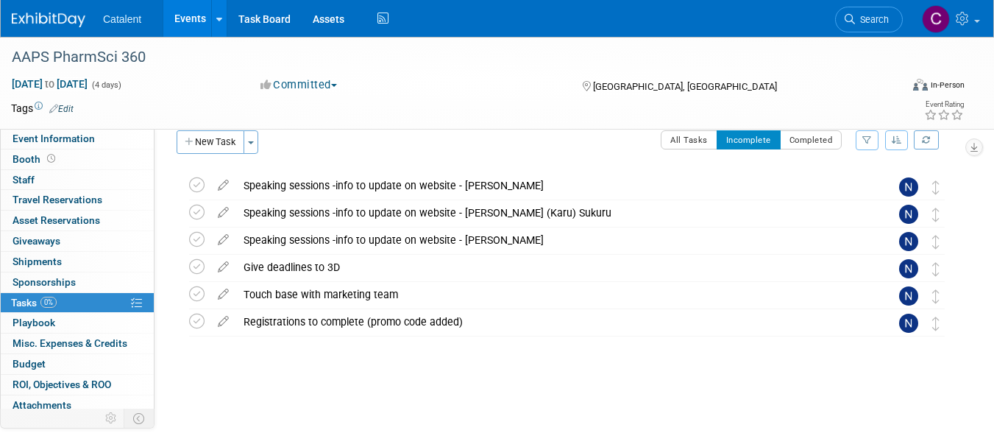
drag, startPoint x: 144, startPoint y: 58, endPoint x: 8, endPoint y: 60, distance: 136.2
click at [8, 60] on div "AAPS PharmSci 360" at bounding box center [445, 57] width 877 height 26
